Goal: Task Accomplishment & Management: Use online tool/utility

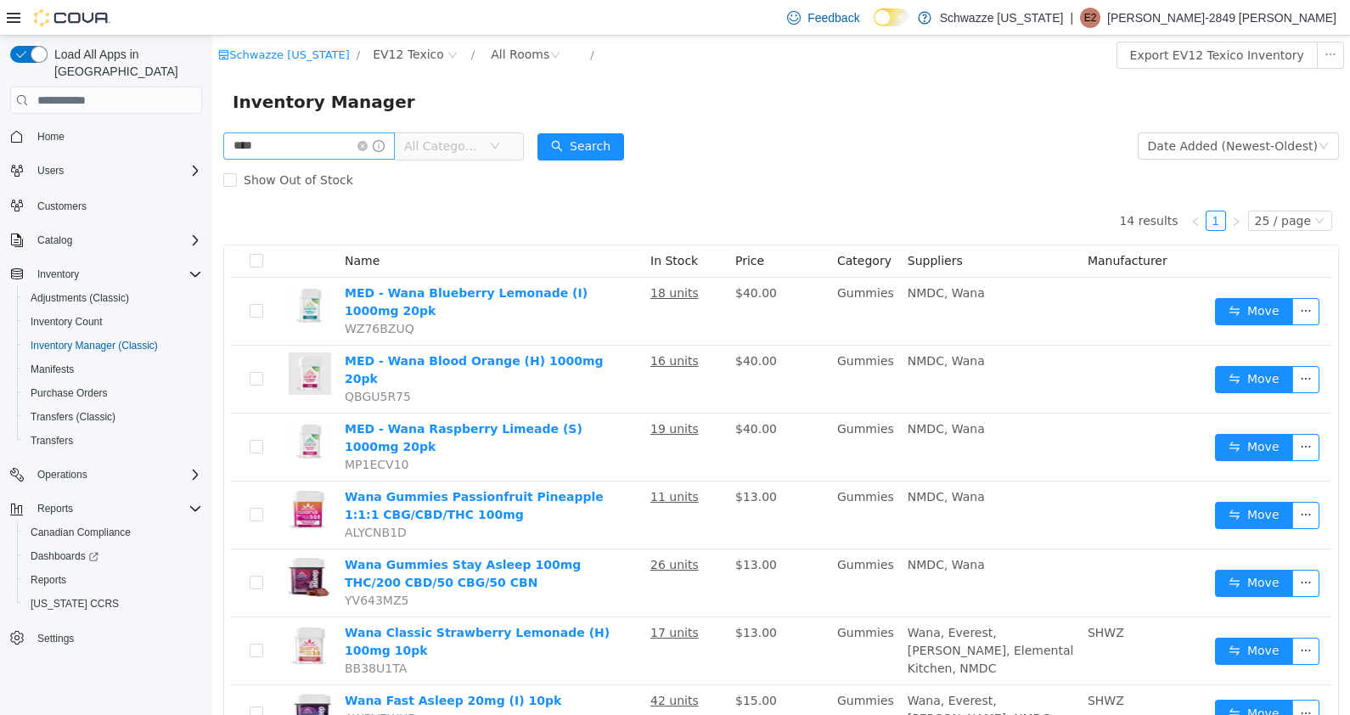
scroll to position [86, 0]
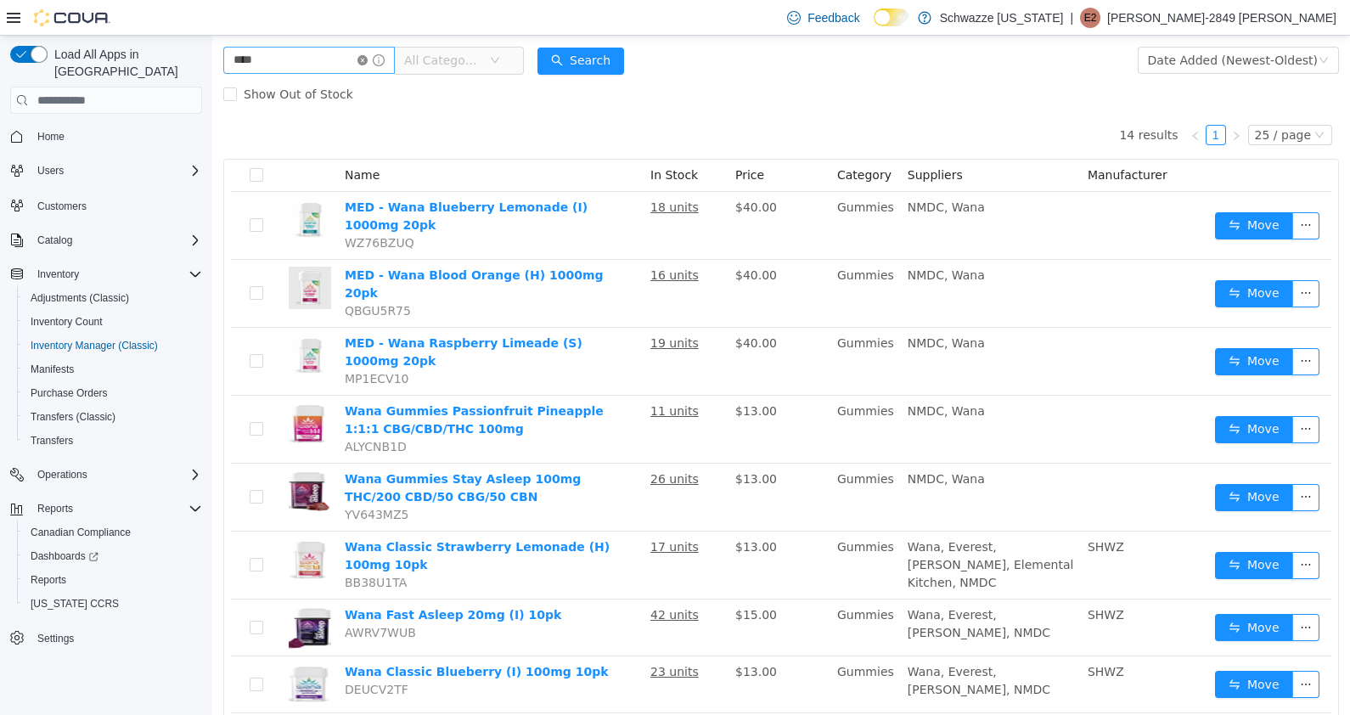
click at [368, 61] on icon "icon: close-circle" at bounding box center [362, 60] width 10 height 10
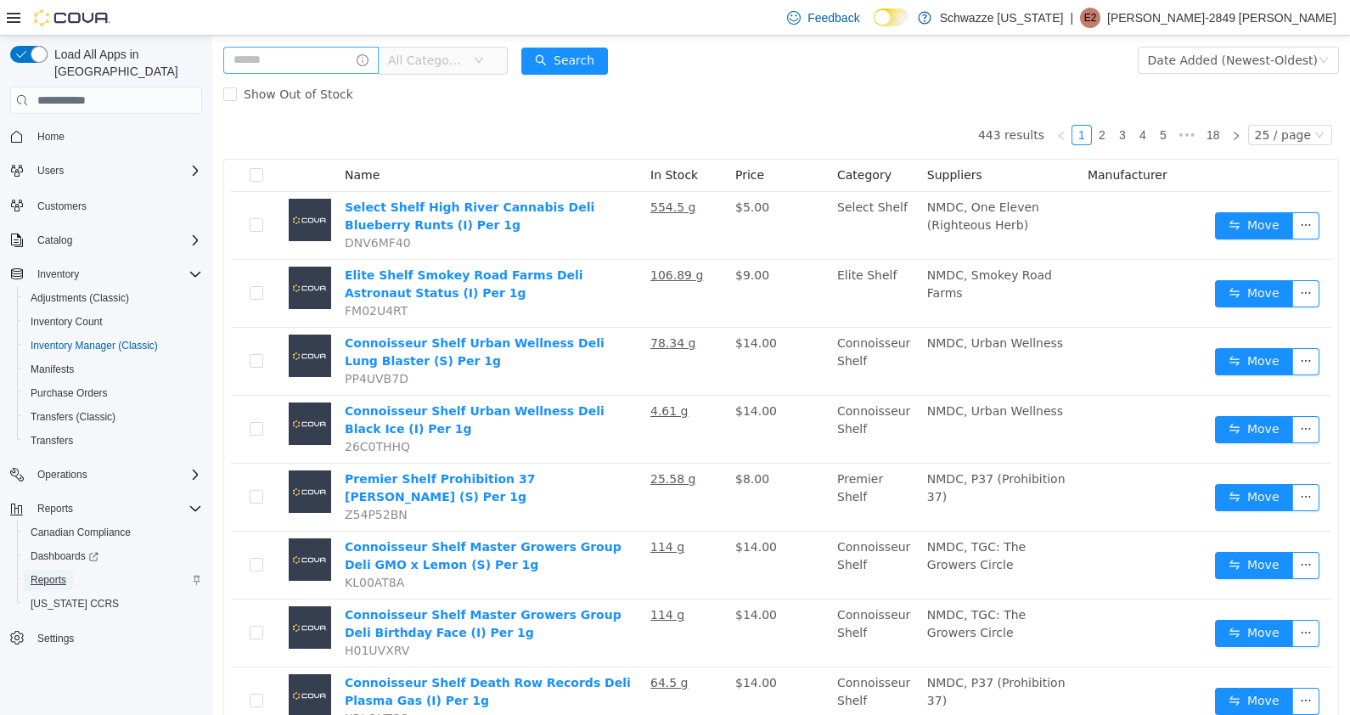
click at [59, 573] on span "Reports" at bounding box center [49, 580] width 36 height 14
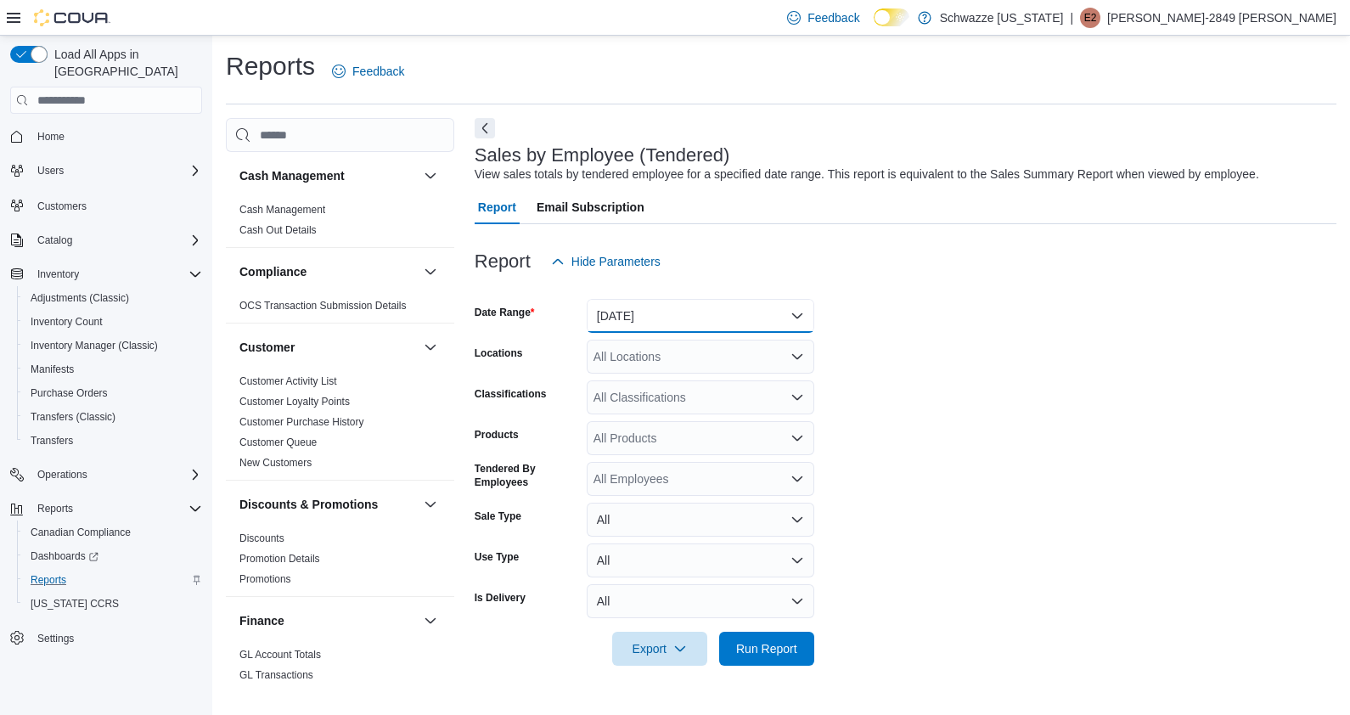
click at [677, 313] on button "[DATE]" at bounding box center [701, 316] width 228 height 34
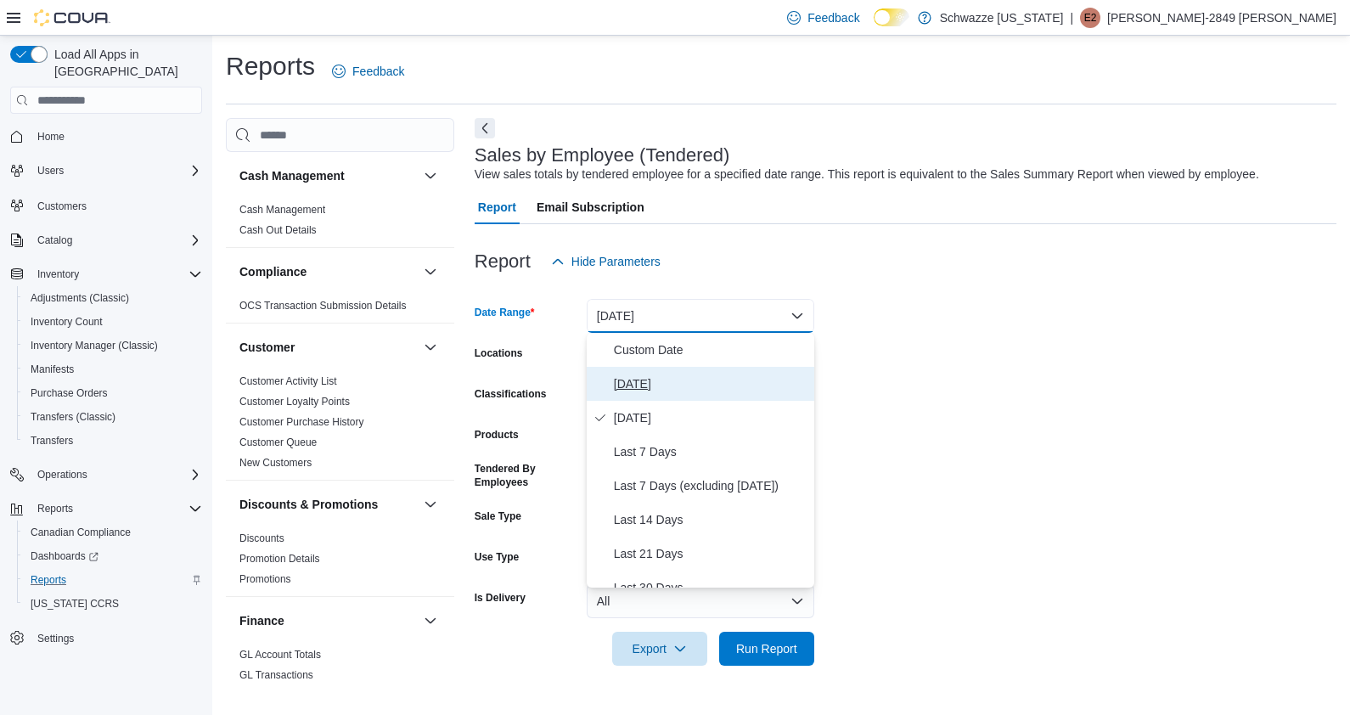
click at [675, 386] on span "[DATE]" at bounding box center [711, 384] width 194 height 20
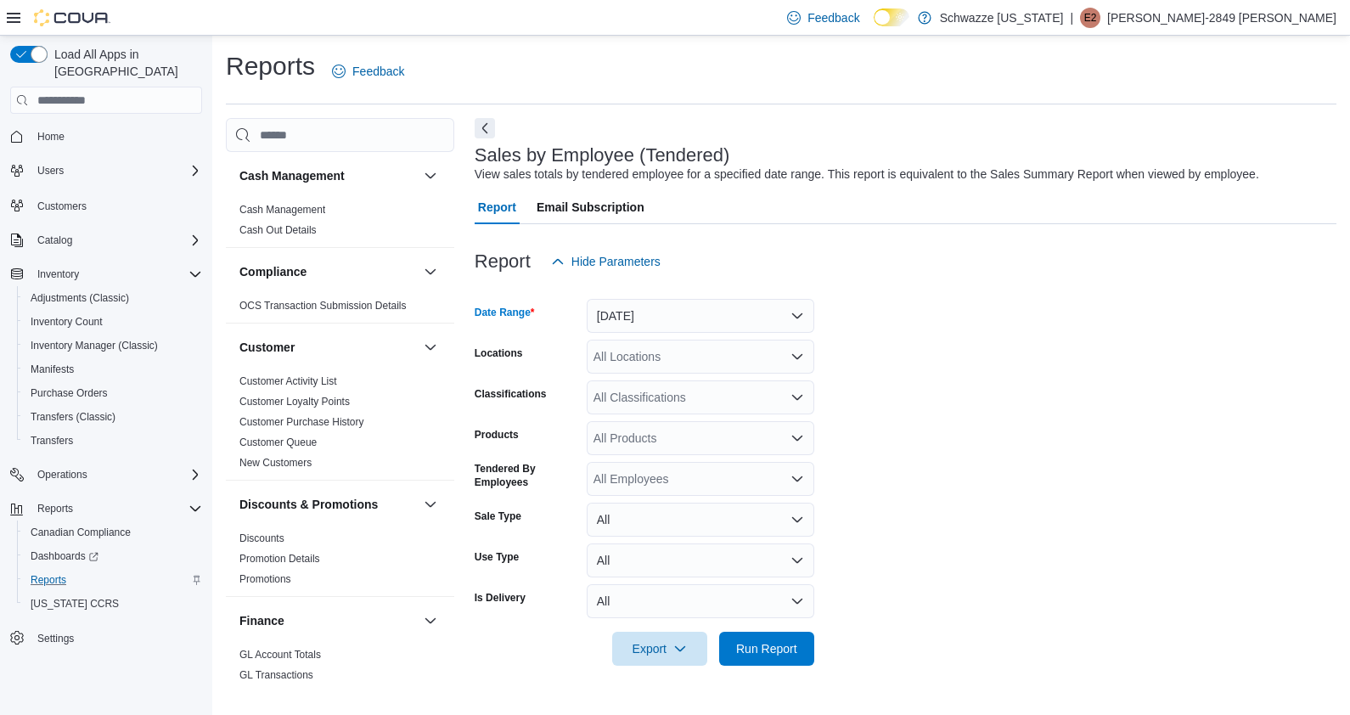
click at [720, 361] on div "All Locations" at bounding box center [701, 357] width 228 height 34
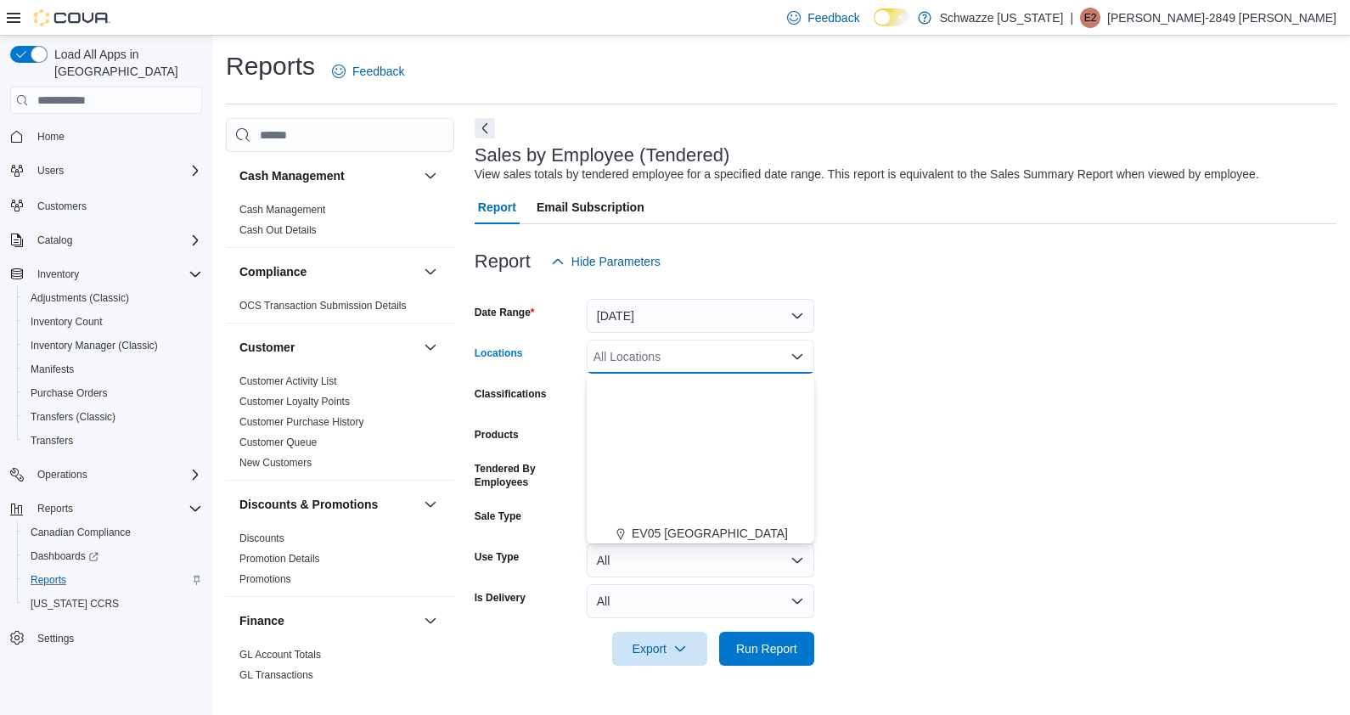
scroll to position [840, 0]
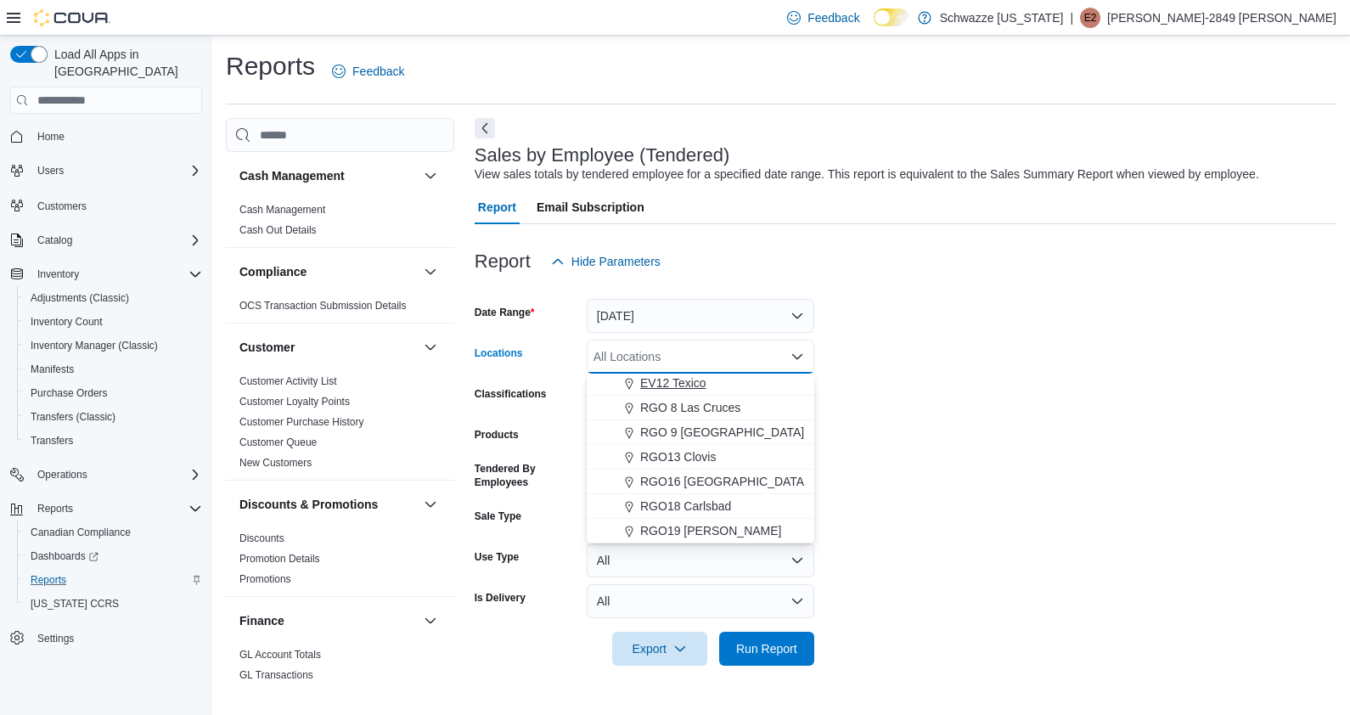
click at [703, 382] on span "EV12 Texico" at bounding box center [673, 382] width 66 height 17
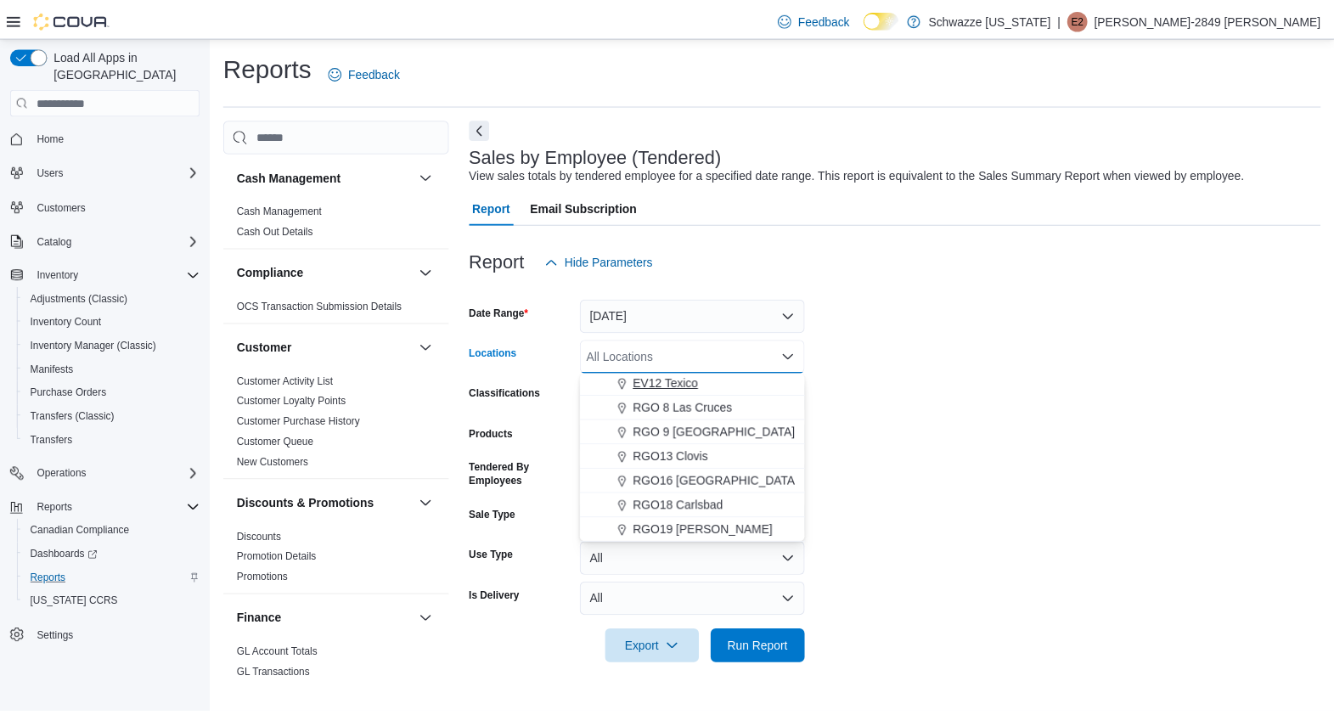
scroll to position [814, 0]
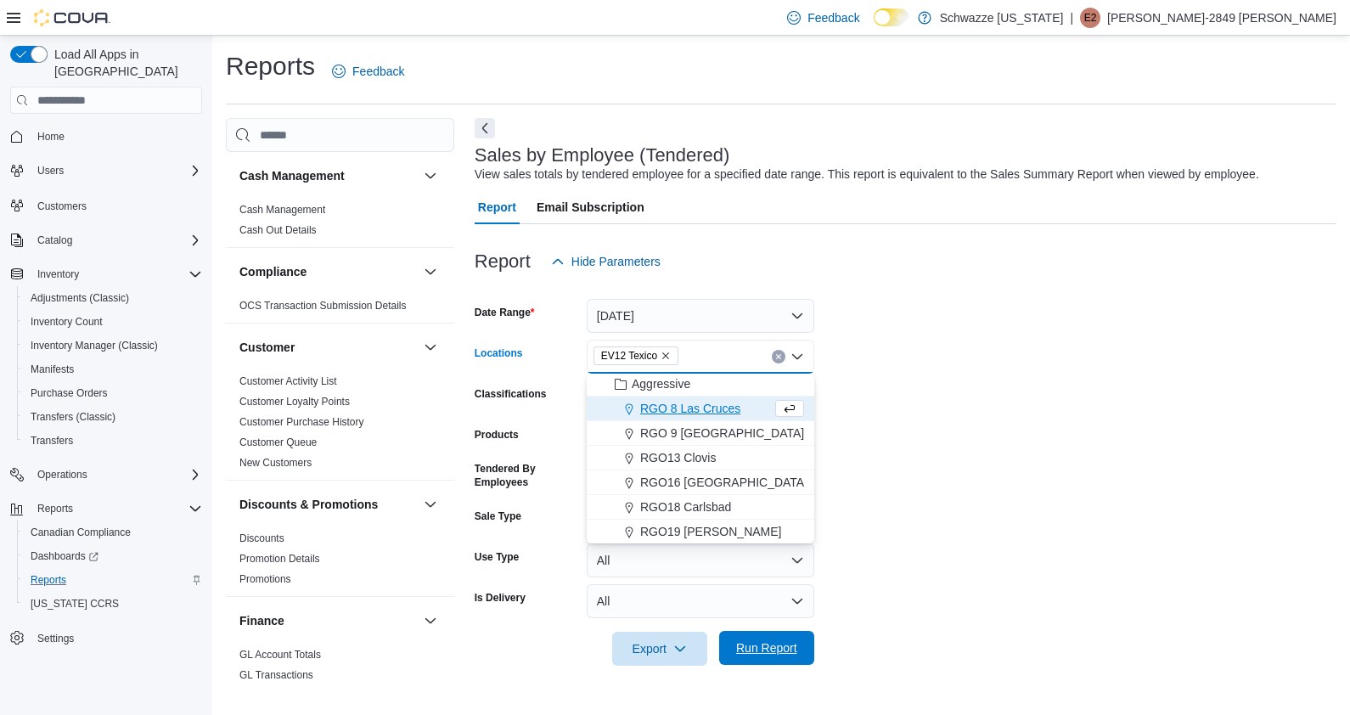
click at [750, 642] on span "Run Report" at bounding box center [766, 647] width 61 height 17
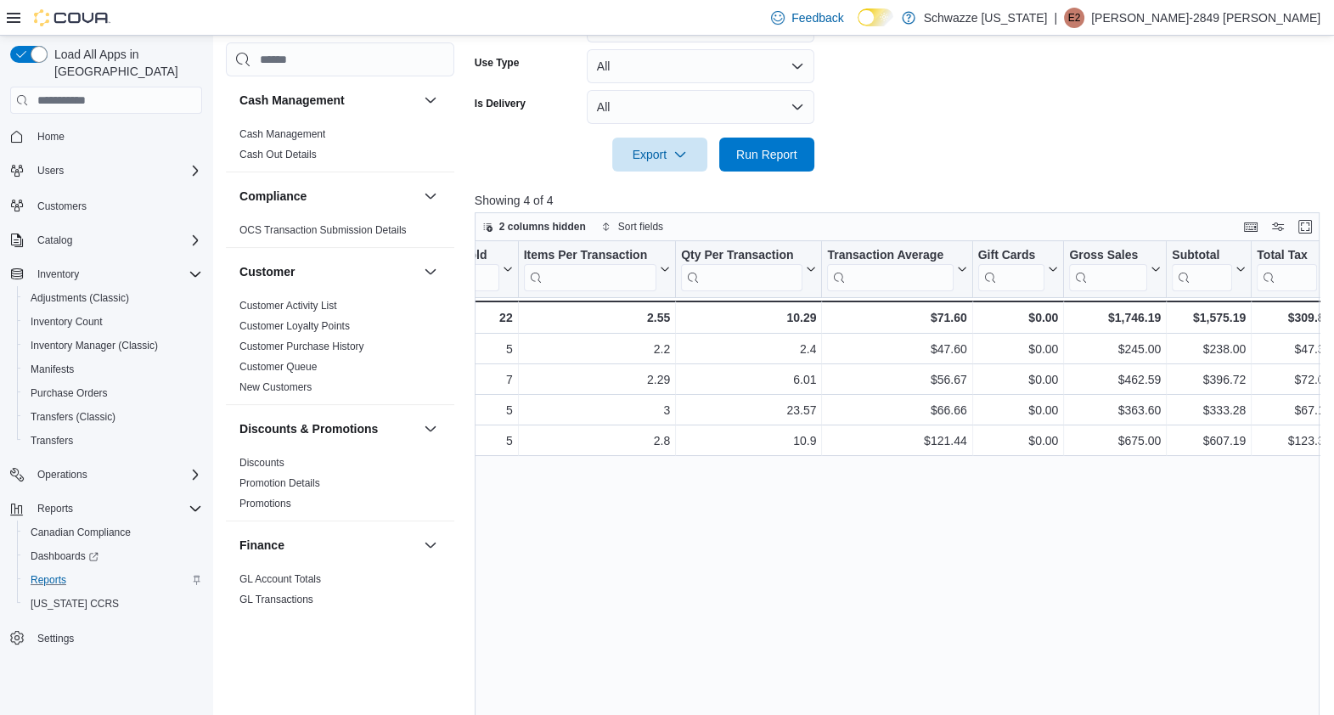
scroll to position [0, 424]
